Goal: Task Accomplishment & Management: Manage account settings

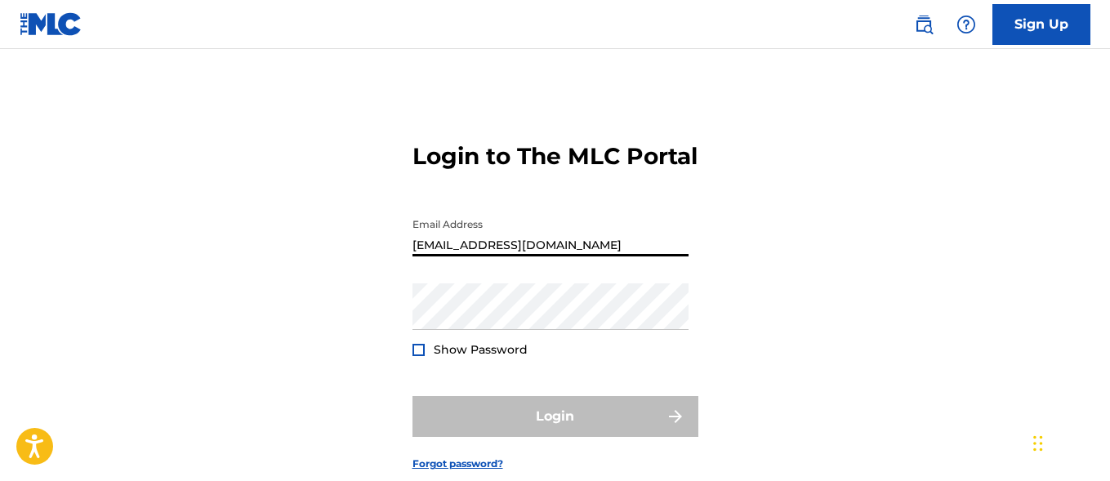
type input "[EMAIL_ADDRESS][DOMAIN_NAME]"
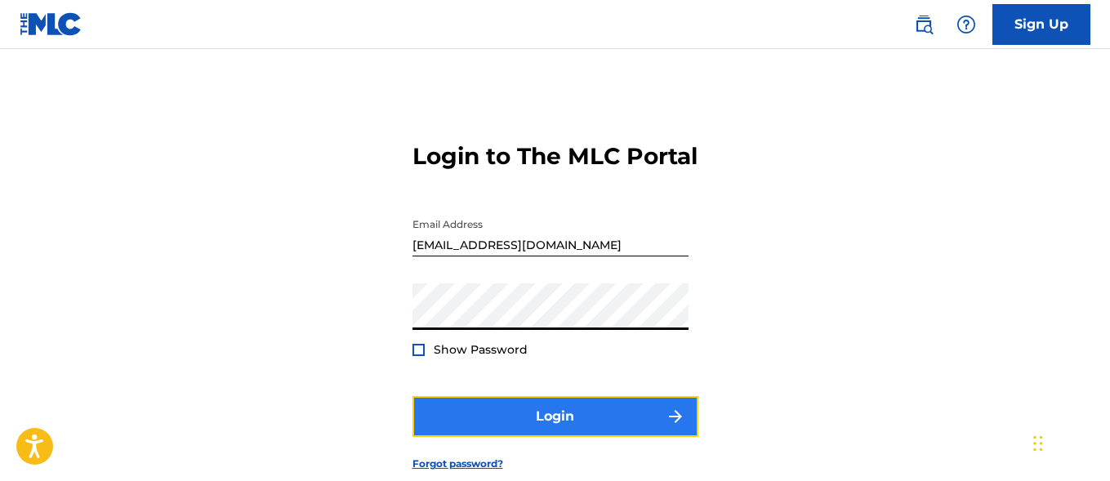
click at [555, 437] on button "Login" at bounding box center [555, 416] width 286 height 41
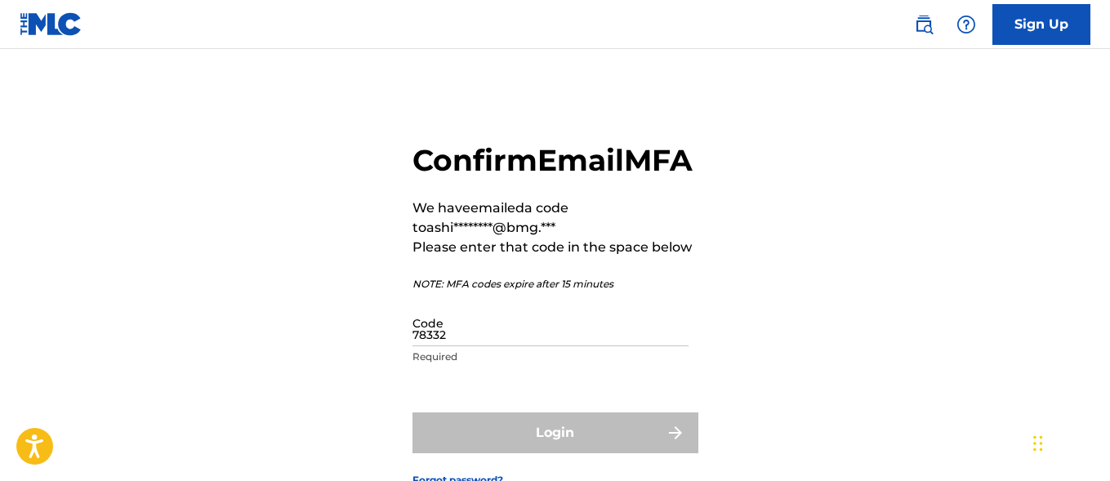
type input "783322"
